Goal: Participate in discussion

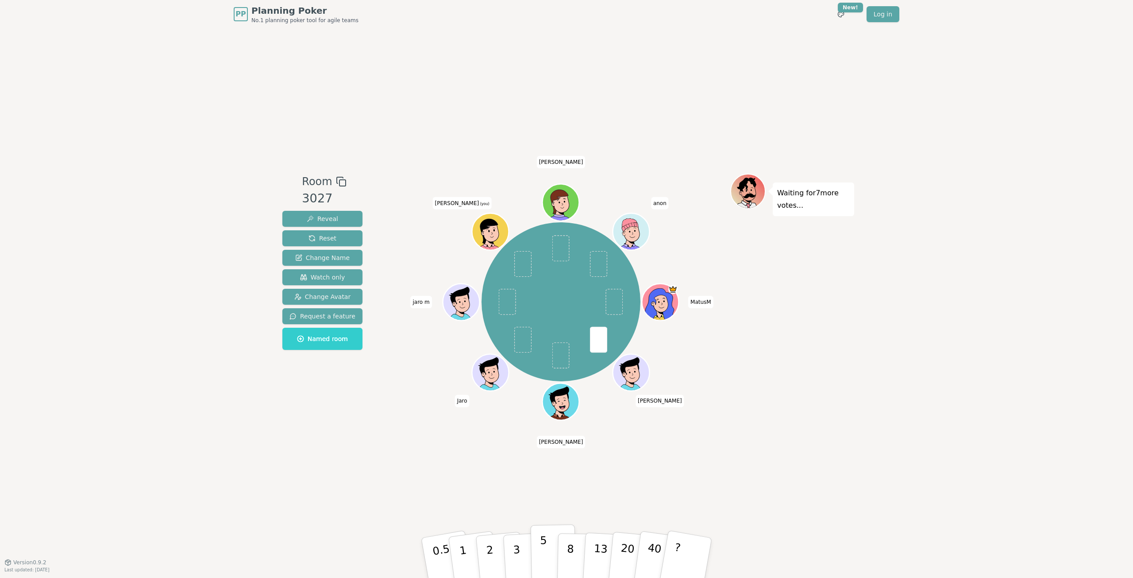
click at [546, 544] on button "5" at bounding box center [554, 557] width 46 height 67
click at [565, 539] on button "8" at bounding box center [580, 557] width 46 height 67
drag, startPoint x: 552, startPoint y: 540, endPoint x: 564, endPoint y: 531, distance: 15.6
click at [552, 540] on button "5" at bounding box center [554, 557] width 46 height 67
drag, startPoint x: 560, startPoint y: 556, endPoint x: 666, endPoint y: 328, distance: 250.7
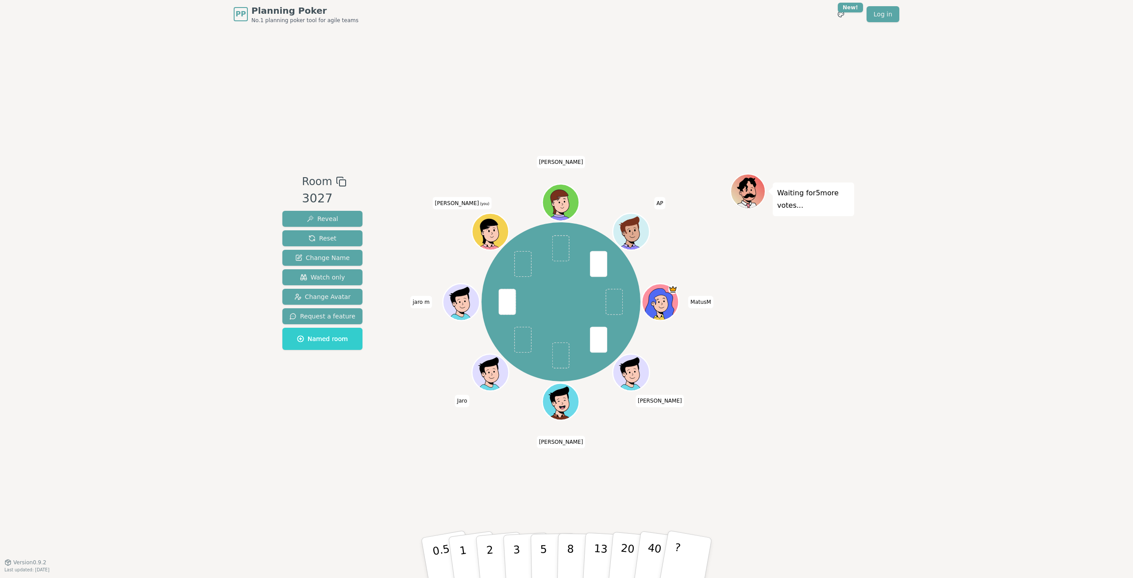
click at [666, 328] on div "Room 3027 Reveal Reset Change Name Watch only Change Avatar Request a feature N…" at bounding box center [566, 295] width 575 height 243
click at [573, 546] on button "8" at bounding box center [580, 557] width 46 height 67
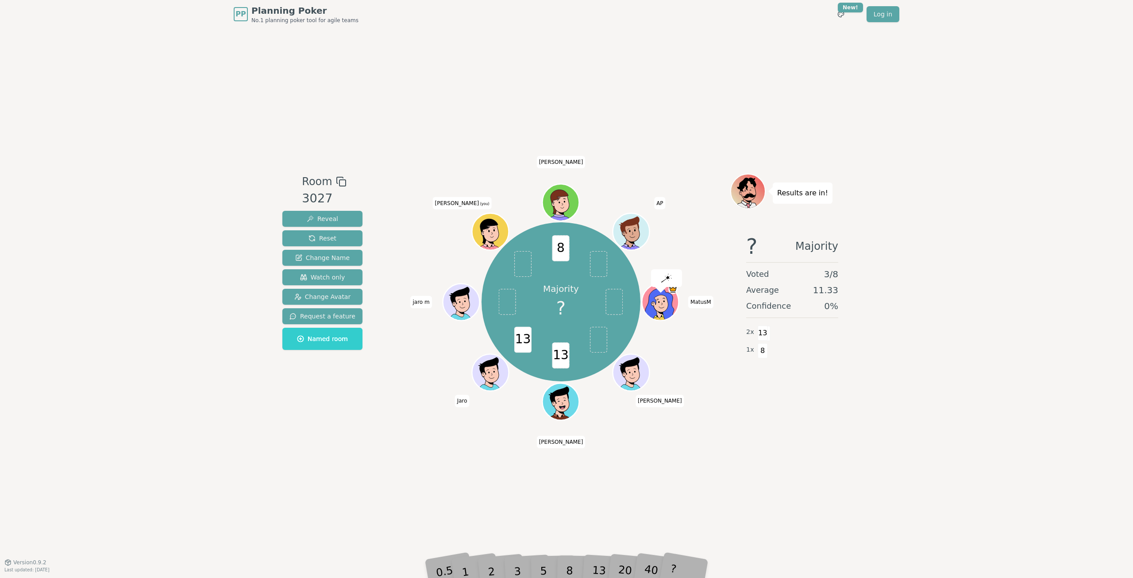
click at [875, 417] on div "PP Planning Poker No.1 planning poker tool for agile teams Toggle theme New! Lo…" at bounding box center [566, 289] width 1133 height 578
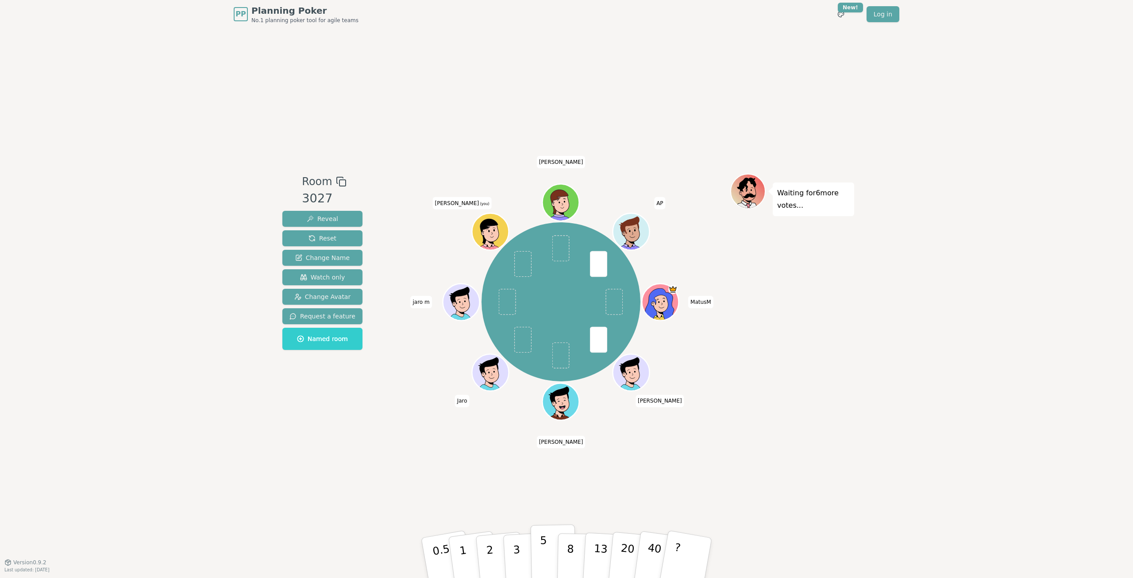
click at [546, 547] on button "5" at bounding box center [554, 557] width 46 height 67
click at [565, 552] on button "8" at bounding box center [580, 557] width 46 height 67
click at [813, 329] on div "Waiting for 5 more votes..." at bounding box center [792, 295] width 124 height 243
drag, startPoint x: 752, startPoint y: 331, endPoint x: 754, endPoint y: 380, distance: 49.6
click at [752, 331] on div "Waiting for 7 more votes..." at bounding box center [792, 295] width 124 height 243
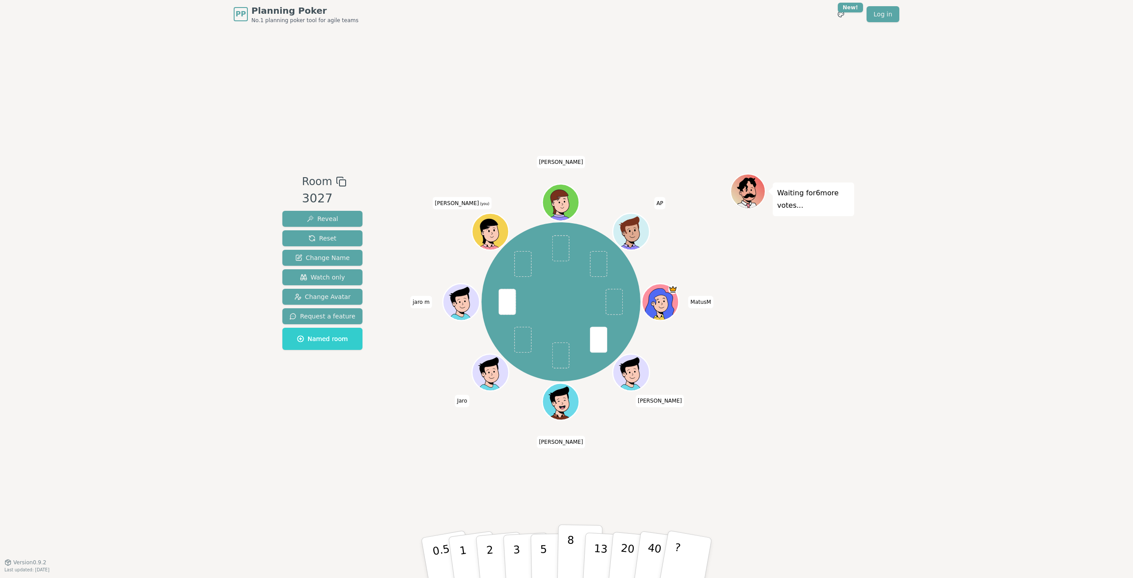
click at [580, 544] on button "8" at bounding box center [580, 557] width 46 height 67
click at [604, 549] on div "13" at bounding box center [606, 557] width 28 height 32
drag, startPoint x: 621, startPoint y: 545, endPoint x: 622, endPoint y: 510, distance: 35.4
click at [621, 545] on button "20" at bounding box center [632, 566] width 50 height 70
